Goal: Navigation & Orientation: Find specific page/section

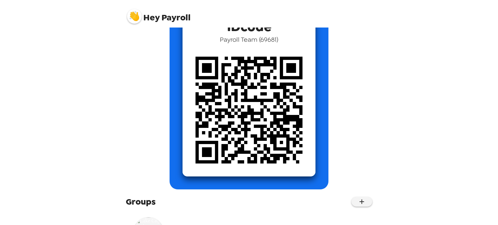
scroll to position [93, 0]
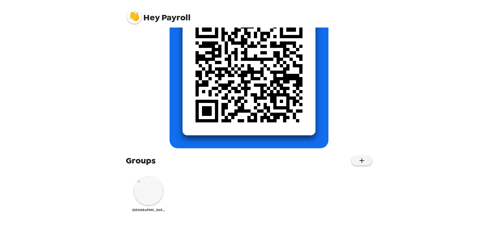
click at [156, 195] on img at bounding box center [148, 190] width 29 height 29
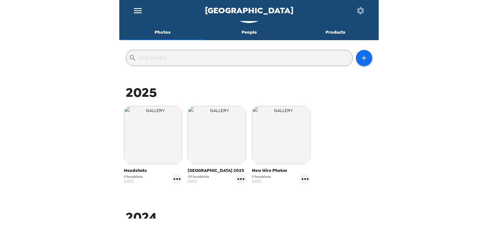
scroll to position [162, 0]
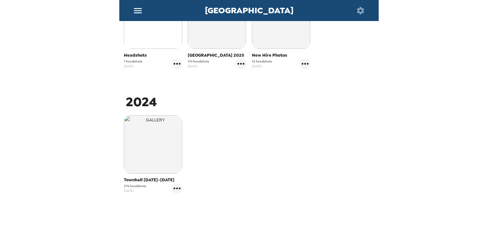
click at [151, 40] on img "button" at bounding box center [153, 20] width 58 height 58
